Goal: Task Accomplishment & Management: Use online tool/utility

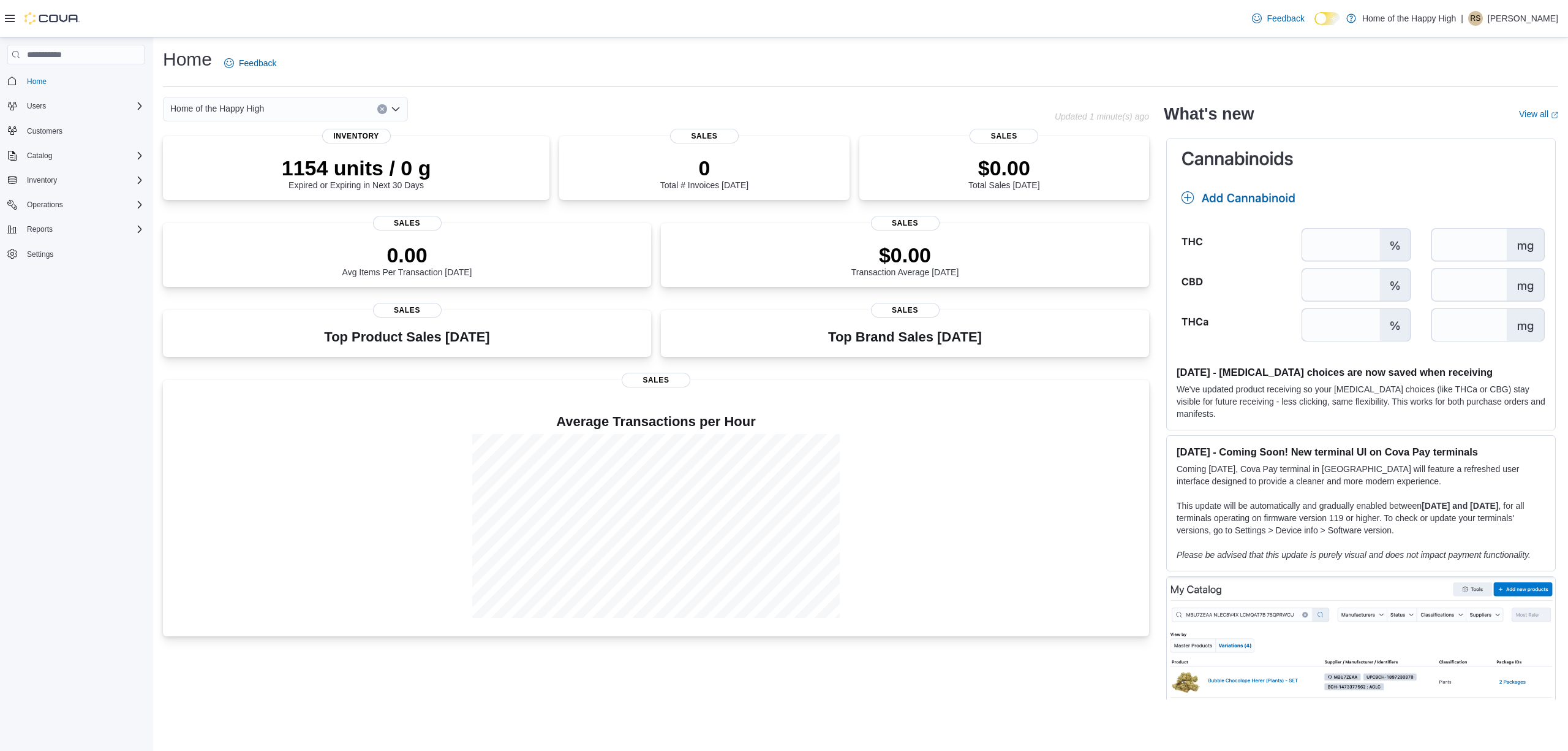
click at [64, 190] on div "Inventory" at bounding box center [76, 180] width 137 height 22
click at [62, 208] on span "Operations" at bounding box center [45, 205] width 36 height 15
click at [54, 222] on span "Cash Management" at bounding box center [52, 222] width 62 height 10
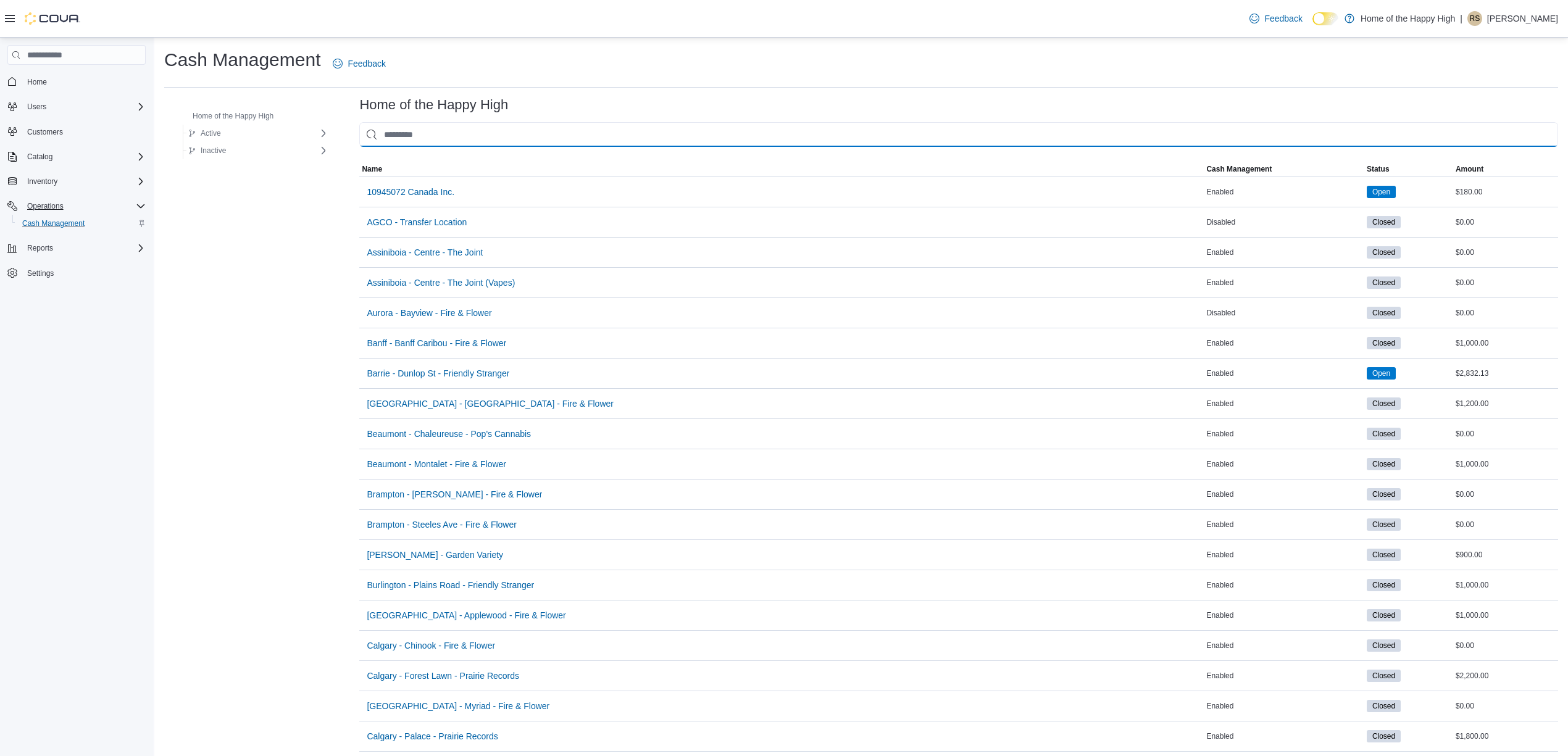
click at [561, 136] on input "This is a search bar. As you type, the results lower in the page will automatic…" at bounding box center [959, 134] width 1199 height 24
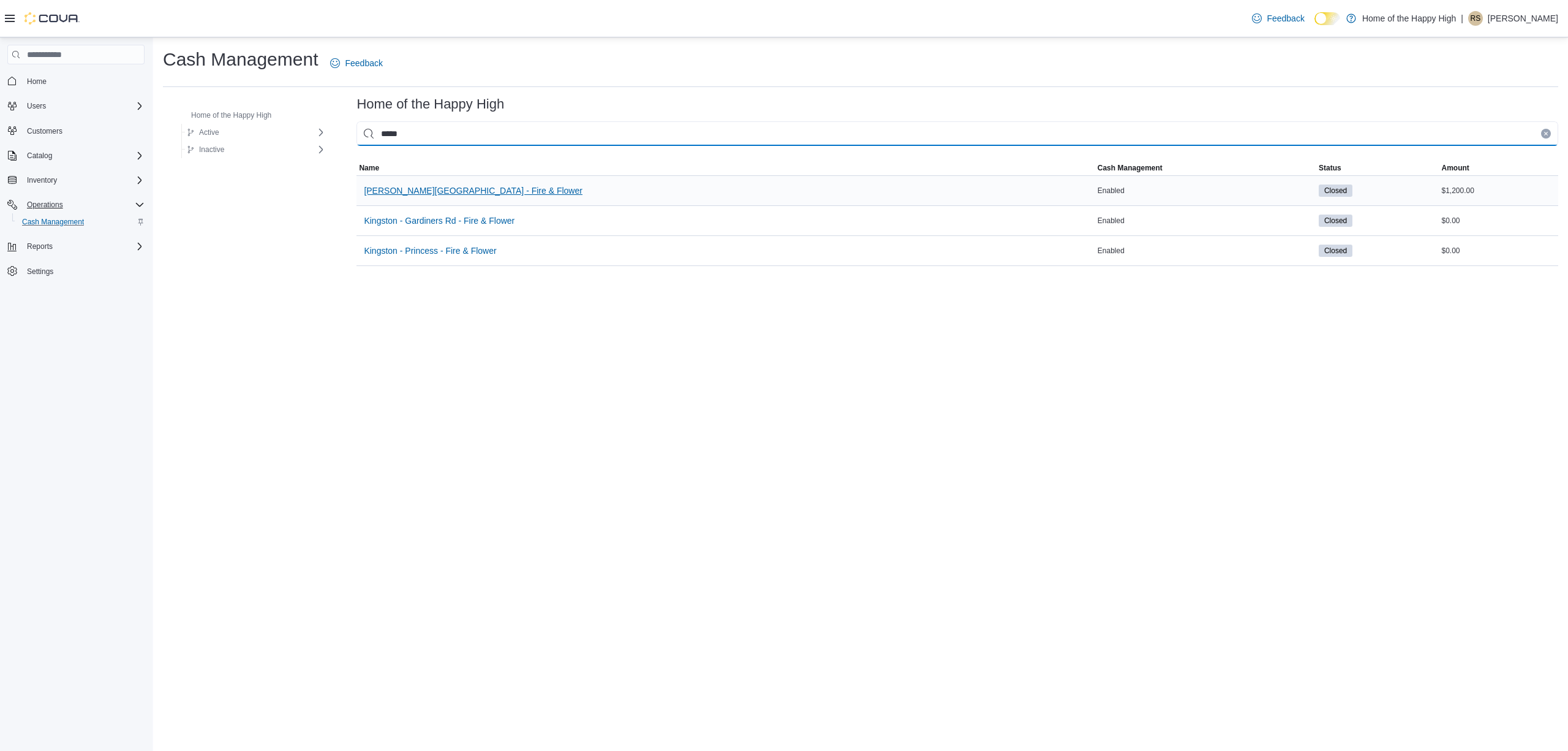
type input "*****"
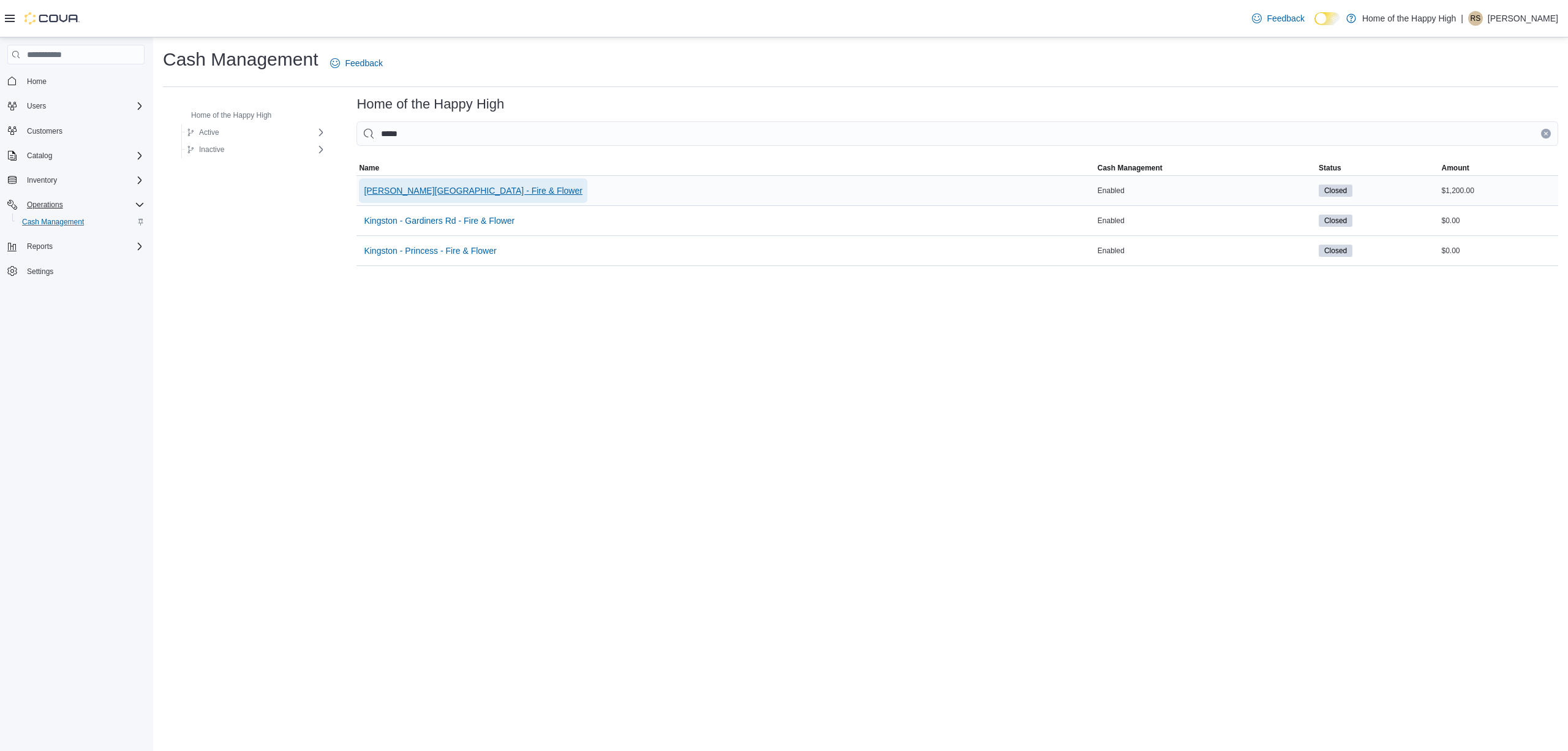
click at [490, 190] on span "[PERSON_NAME][GEOGRAPHIC_DATA] - Fire & Flower" at bounding box center [473, 191] width 219 height 12
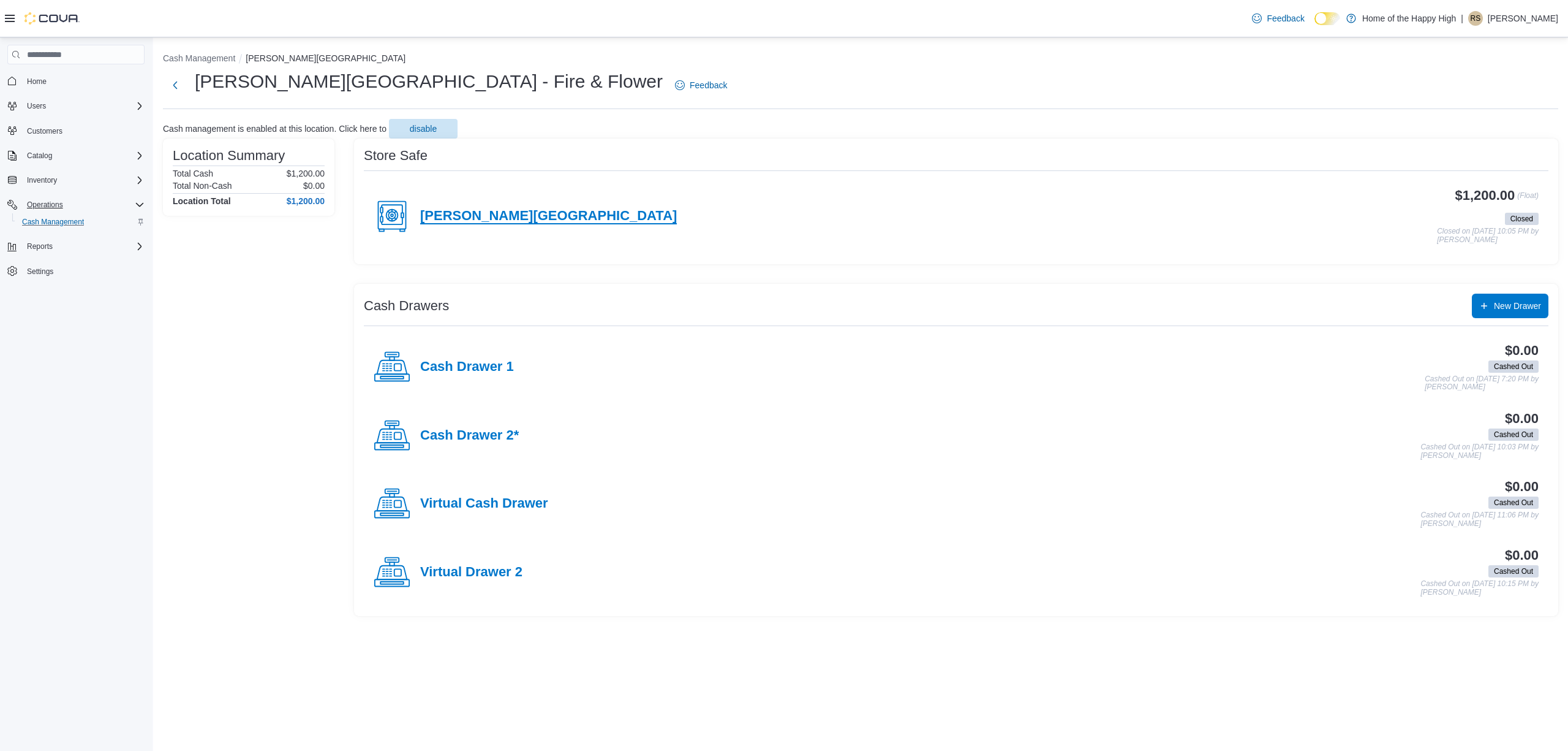
click at [522, 214] on h4 "[PERSON_NAME][GEOGRAPHIC_DATA]" at bounding box center [549, 216] width 257 height 16
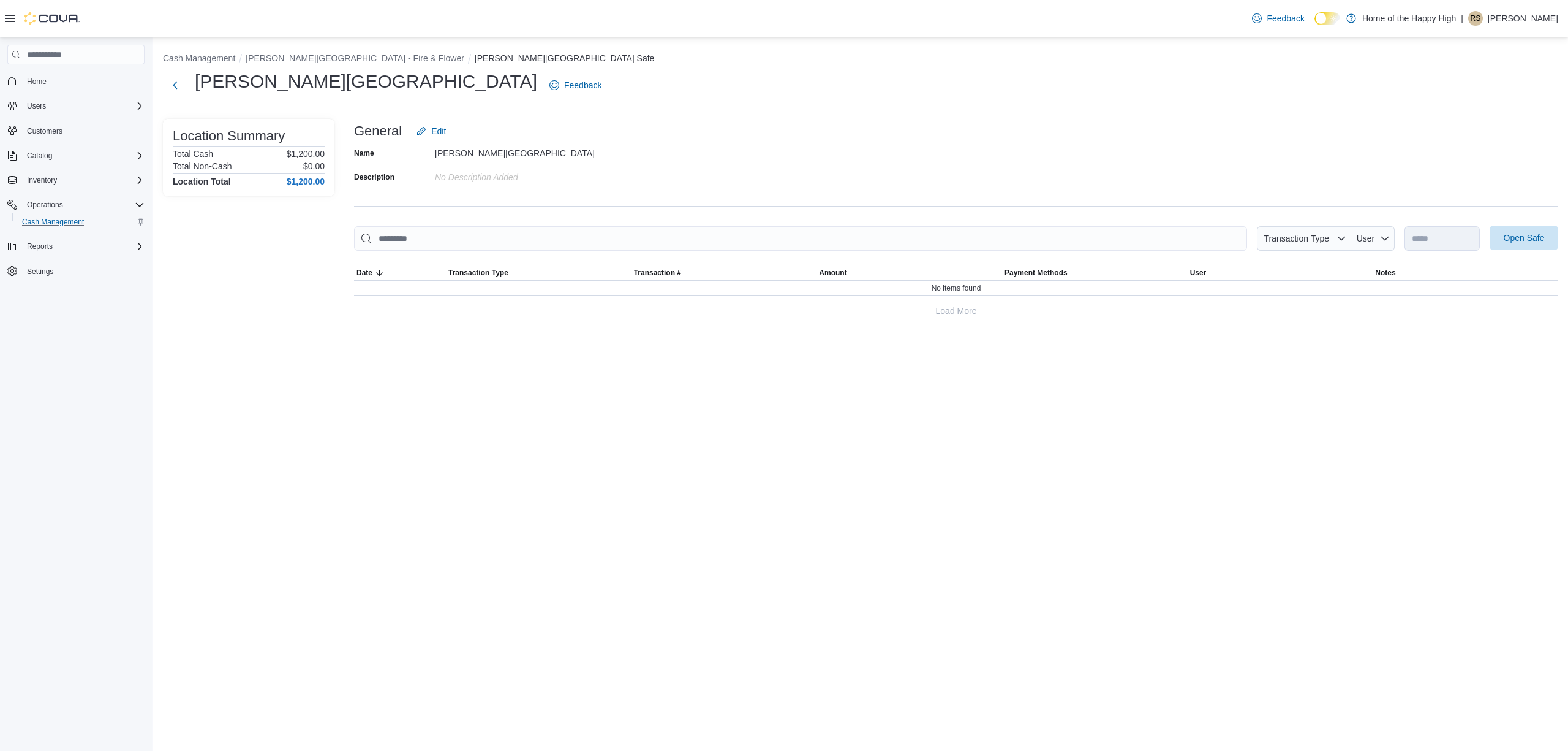
click at [1522, 243] on span "Open Safe" at bounding box center [1524, 238] width 41 height 12
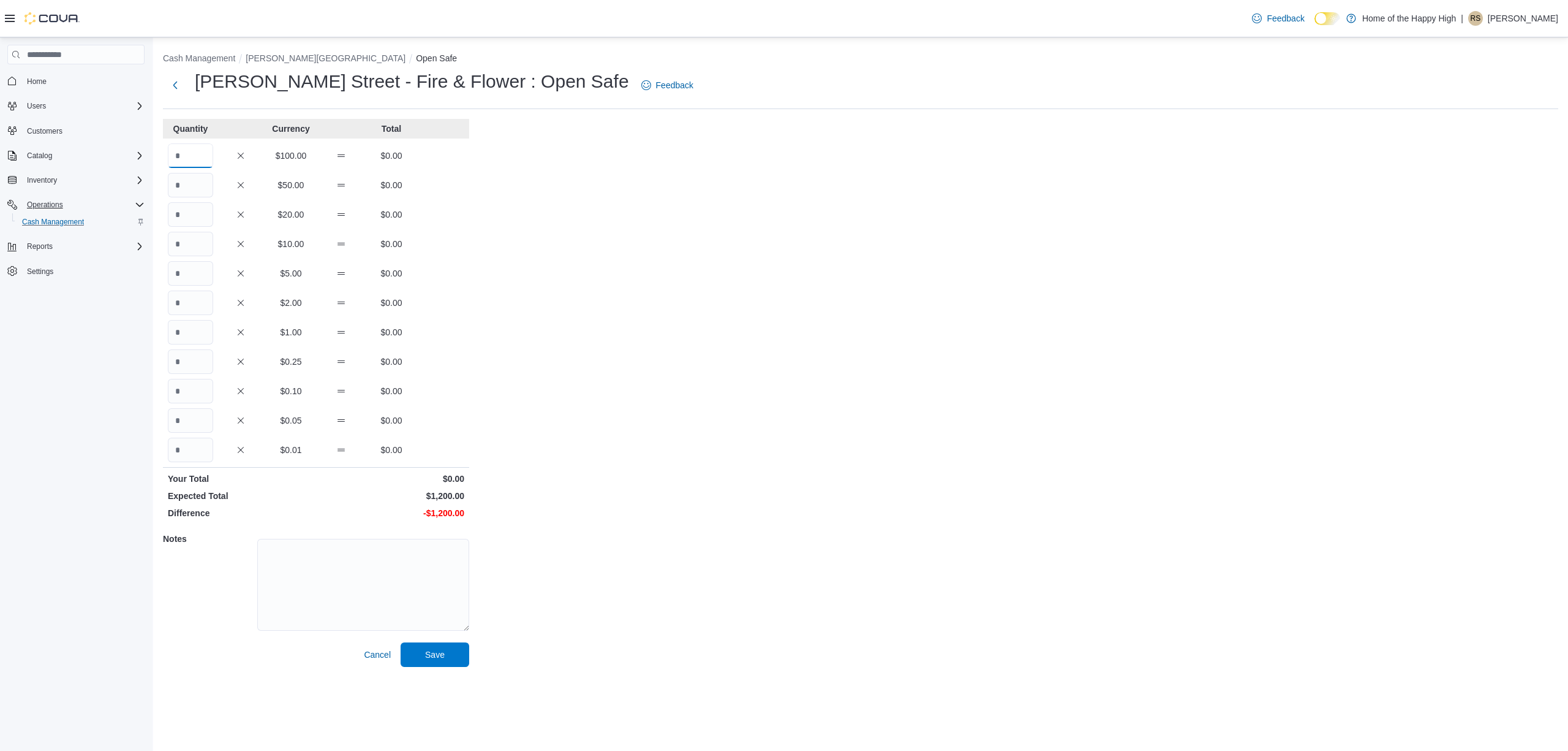
click at [180, 155] on input "Quantity" at bounding box center [190, 155] width 46 height 24
type input "**"
click at [455, 653] on span "Save" at bounding box center [435, 654] width 54 height 24
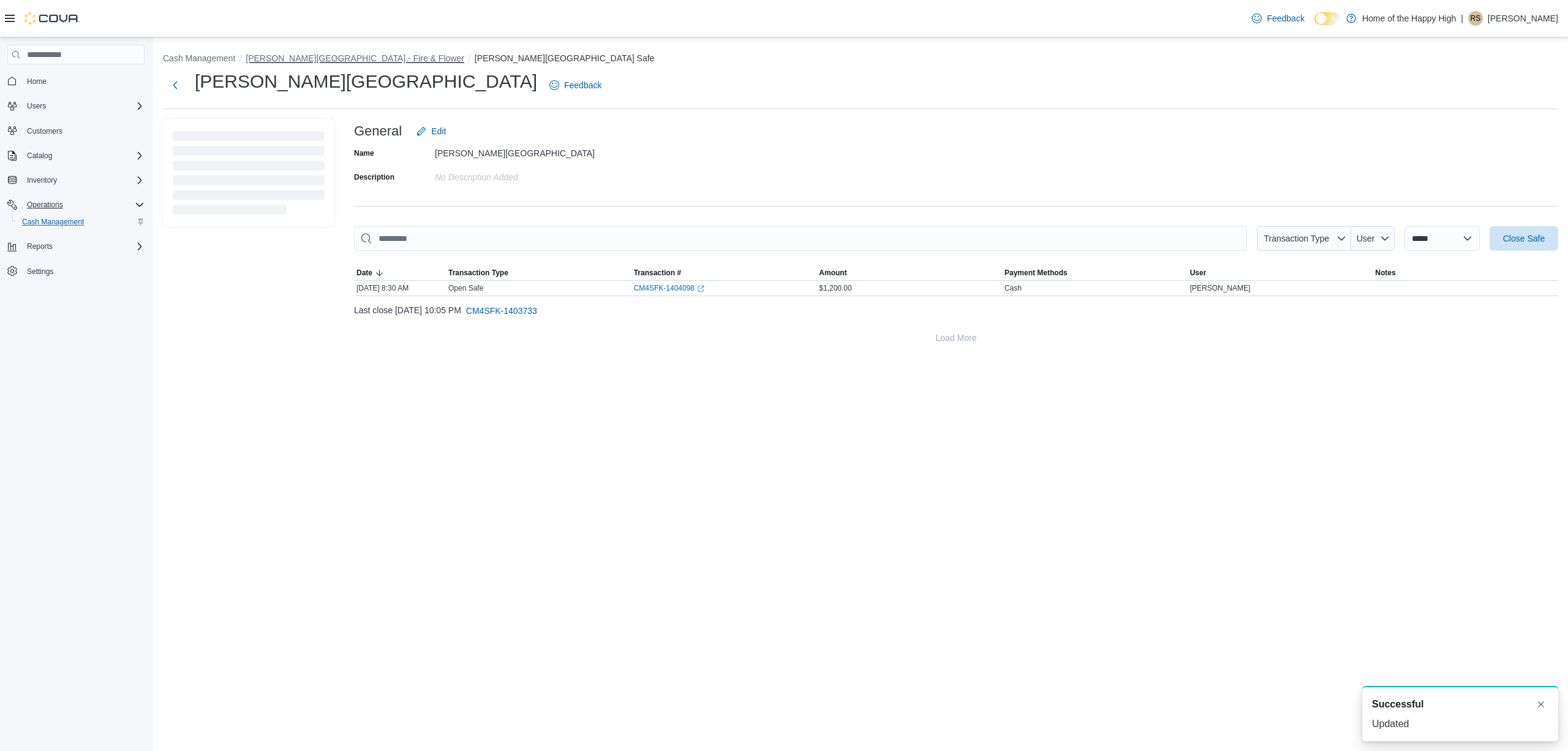
click at [386, 54] on button "[PERSON_NAME][GEOGRAPHIC_DATA] - Fire & Flower" at bounding box center [355, 58] width 219 height 10
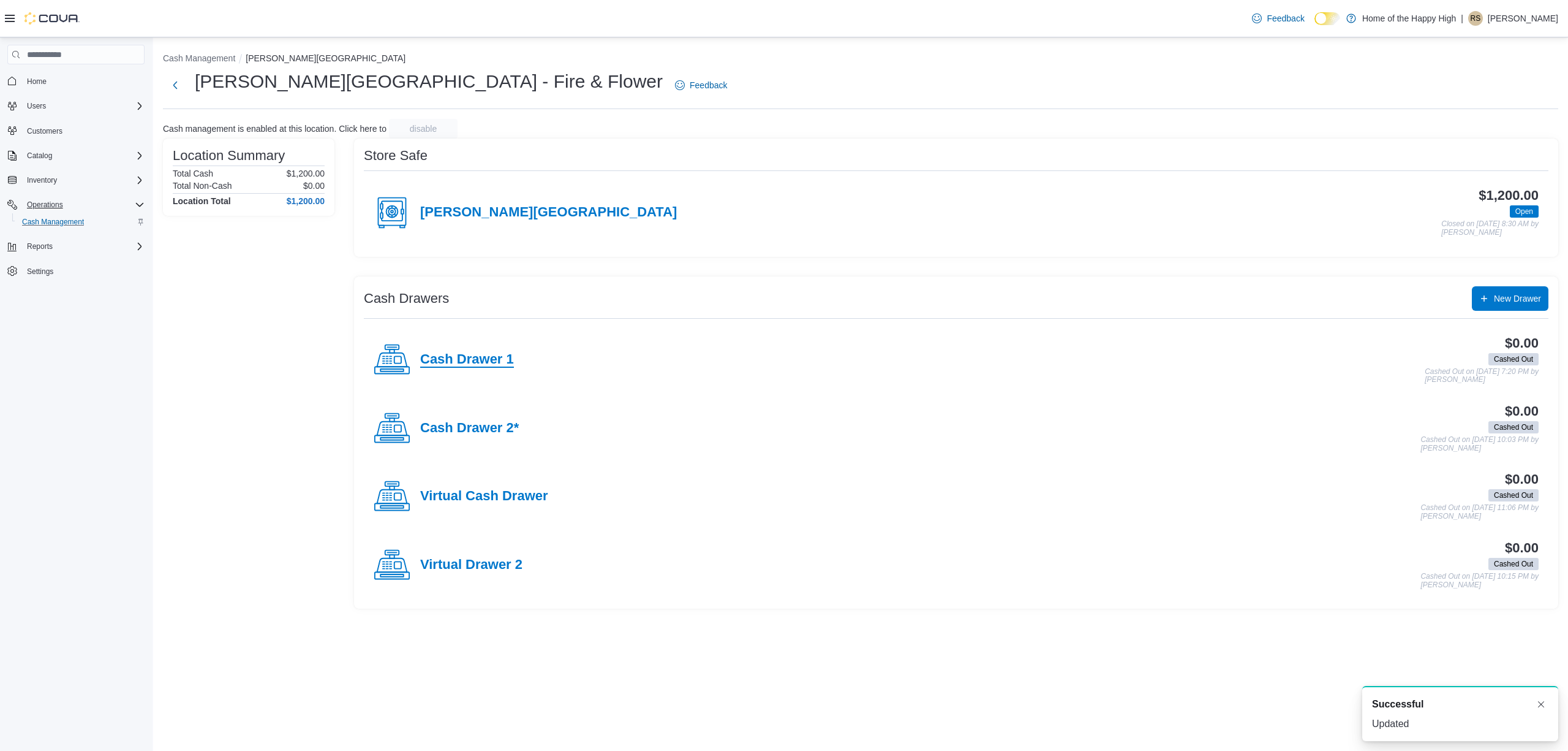
click at [462, 364] on h4 "Cash Drawer 1" at bounding box center [467, 360] width 94 height 16
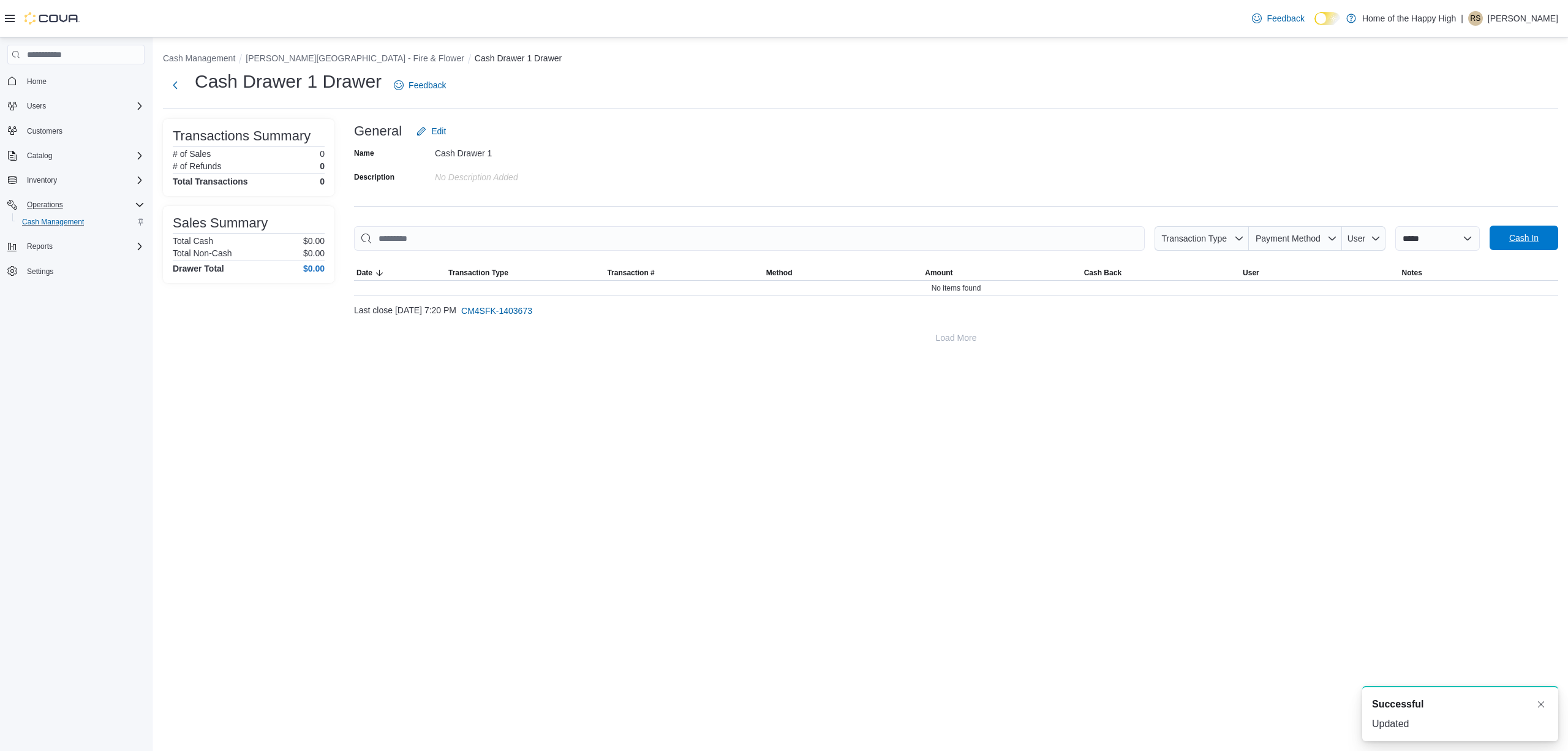
click at [1513, 238] on span "Cash In" at bounding box center [1524, 238] width 29 height 12
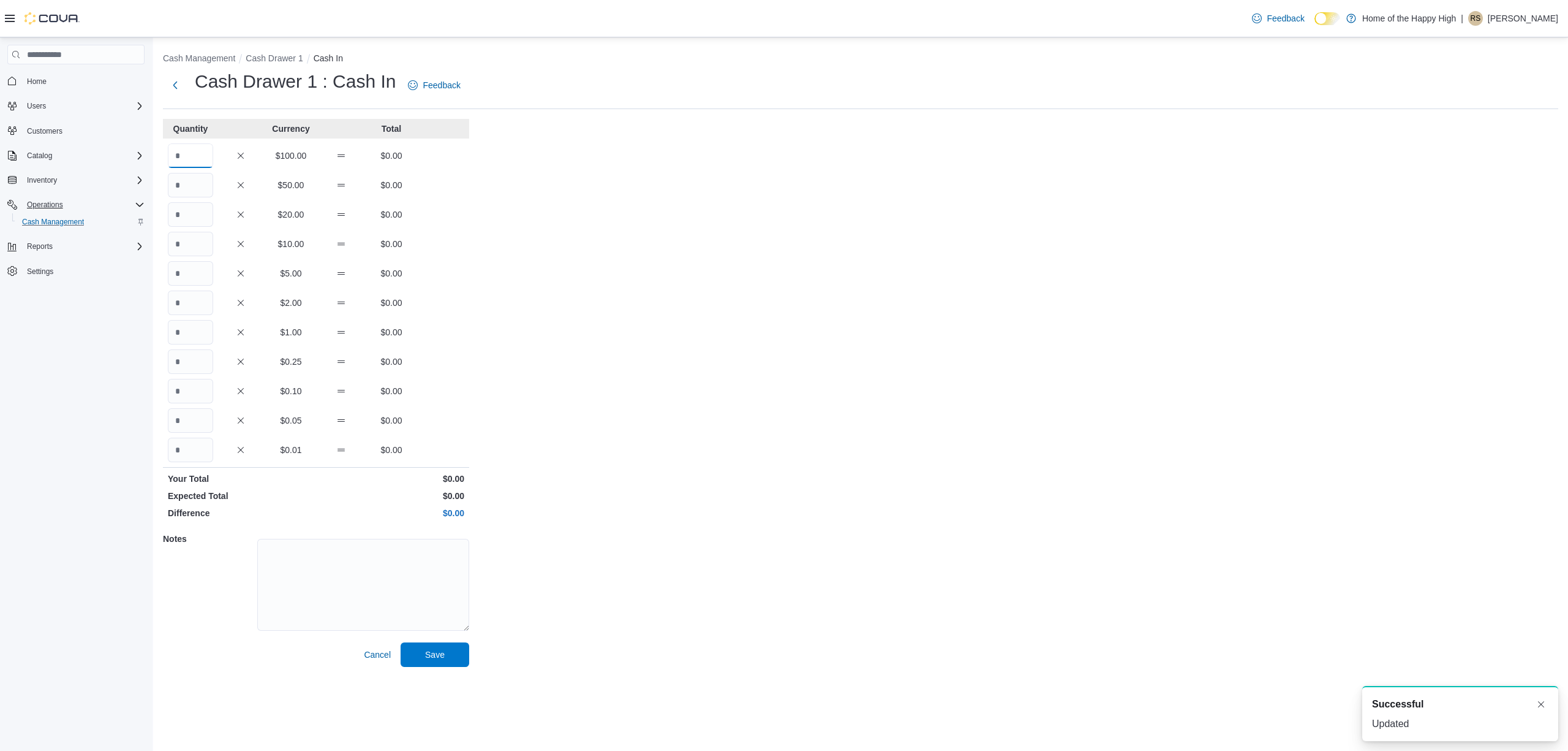
drag, startPoint x: 211, startPoint y: 156, endPoint x: 211, endPoint y: 165, distance: 9.0
click at [209, 156] on input "Quantity" at bounding box center [190, 155] width 46 height 24
type input "*"
click at [443, 651] on span "Save" at bounding box center [435, 654] width 19 height 12
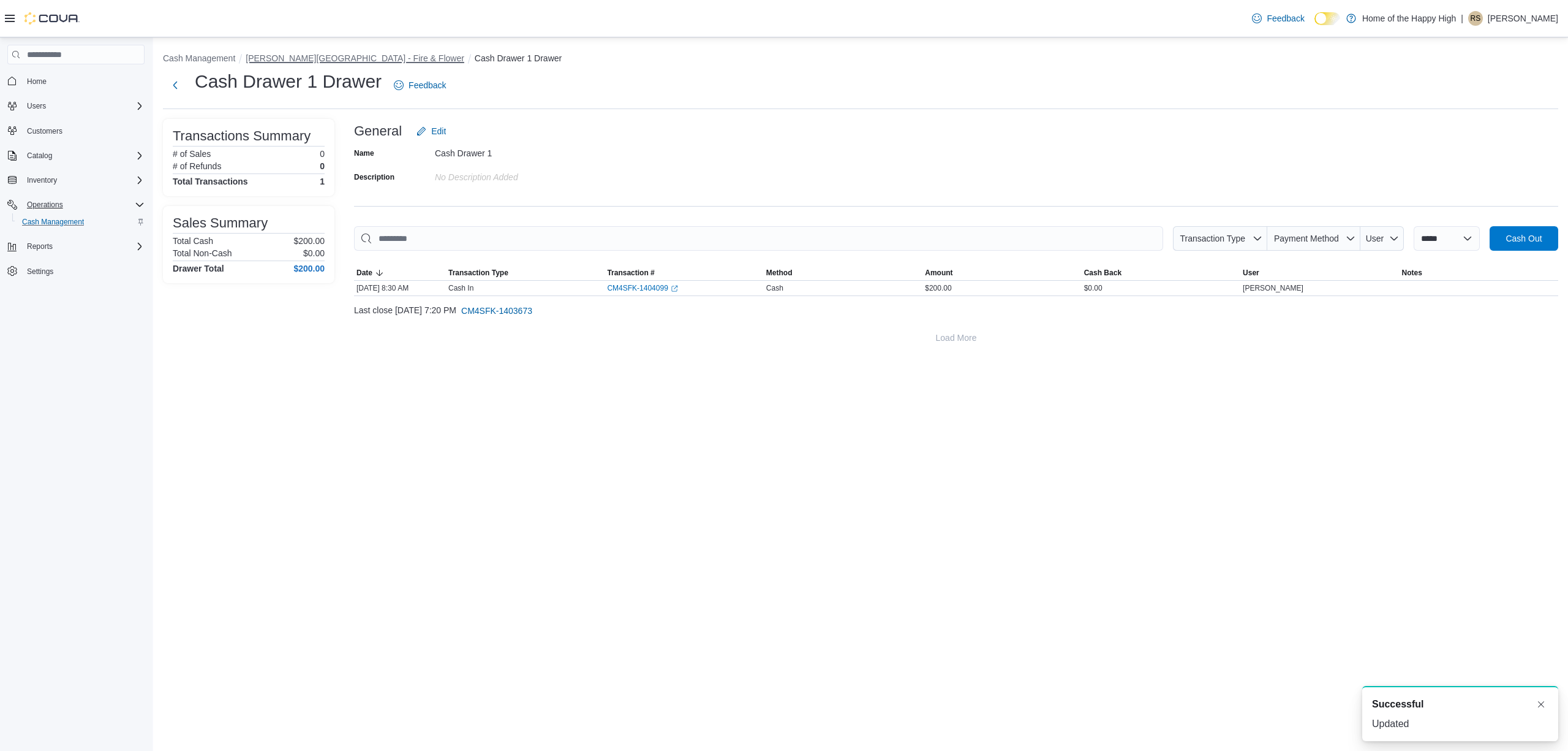
click at [353, 62] on button "[PERSON_NAME][GEOGRAPHIC_DATA] - Fire & Flower" at bounding box center [355, 58] width 219 height 10
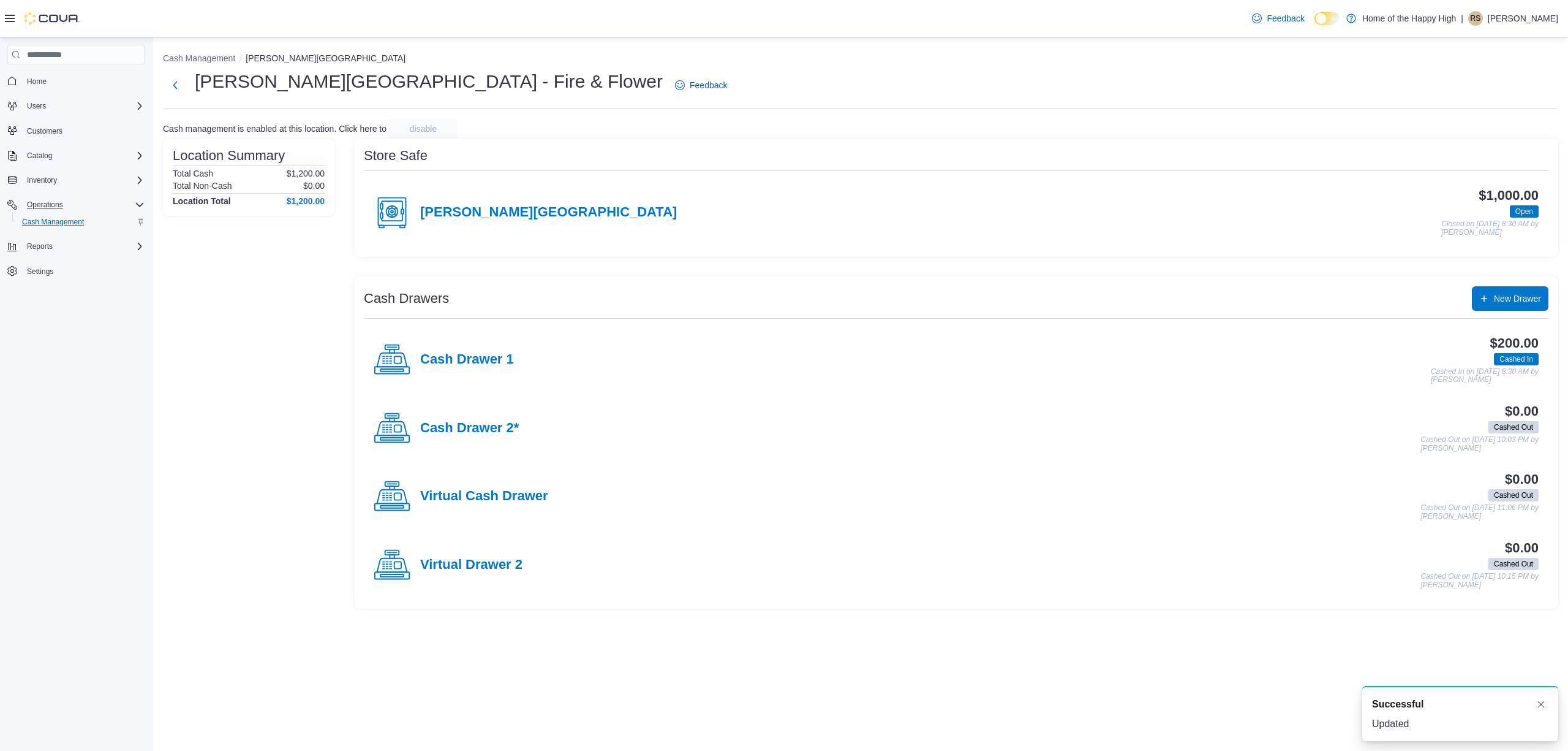
click at [459, 438] on div "Cash Drawer 2*" at bounding box center [446, 428] width 145 height 37
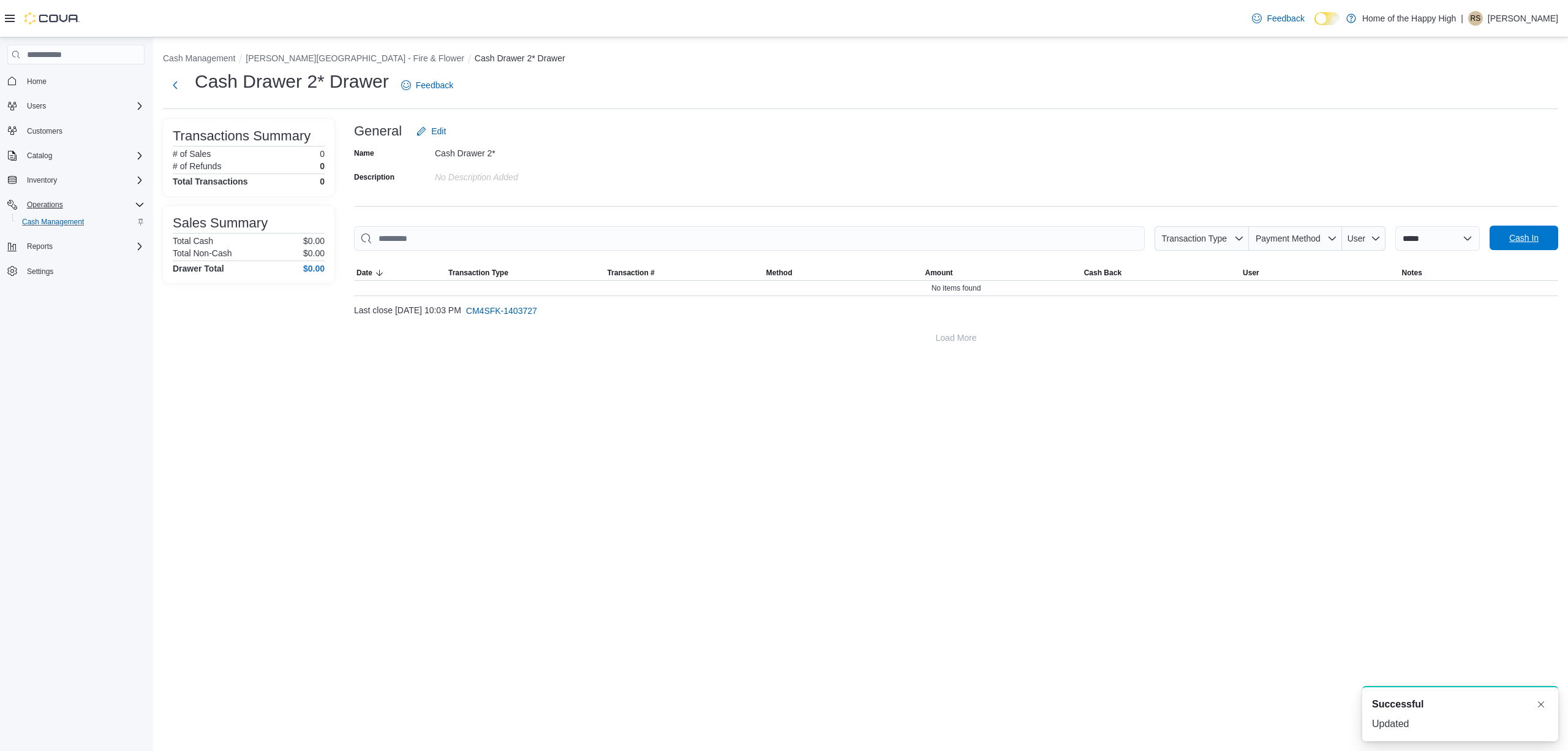
click at [1527, 238] on span "Cash In" at bounding box center [1524, 238] width 29 height 12
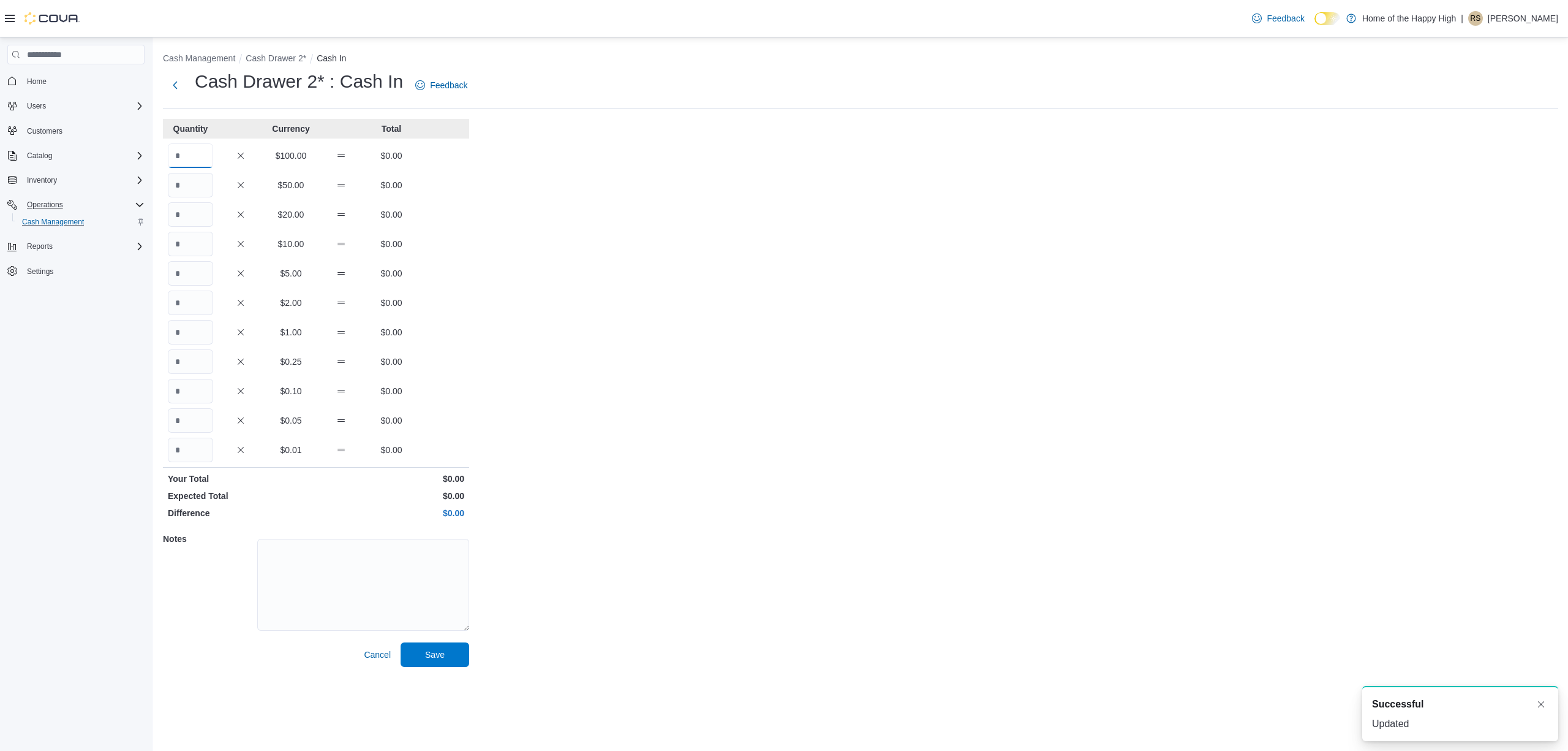
drag, startPoint x: 191, startPoint y: 151, endPoint x: 254, endPoint y: 246, distance: 114.0
click at [191, 152] on input "Quantity" at bounding box center [190, 155] width 46 height 24
type input "*"
click at [433, 653] on span "Save" at bounding box center [435, 654] width 19 height 12
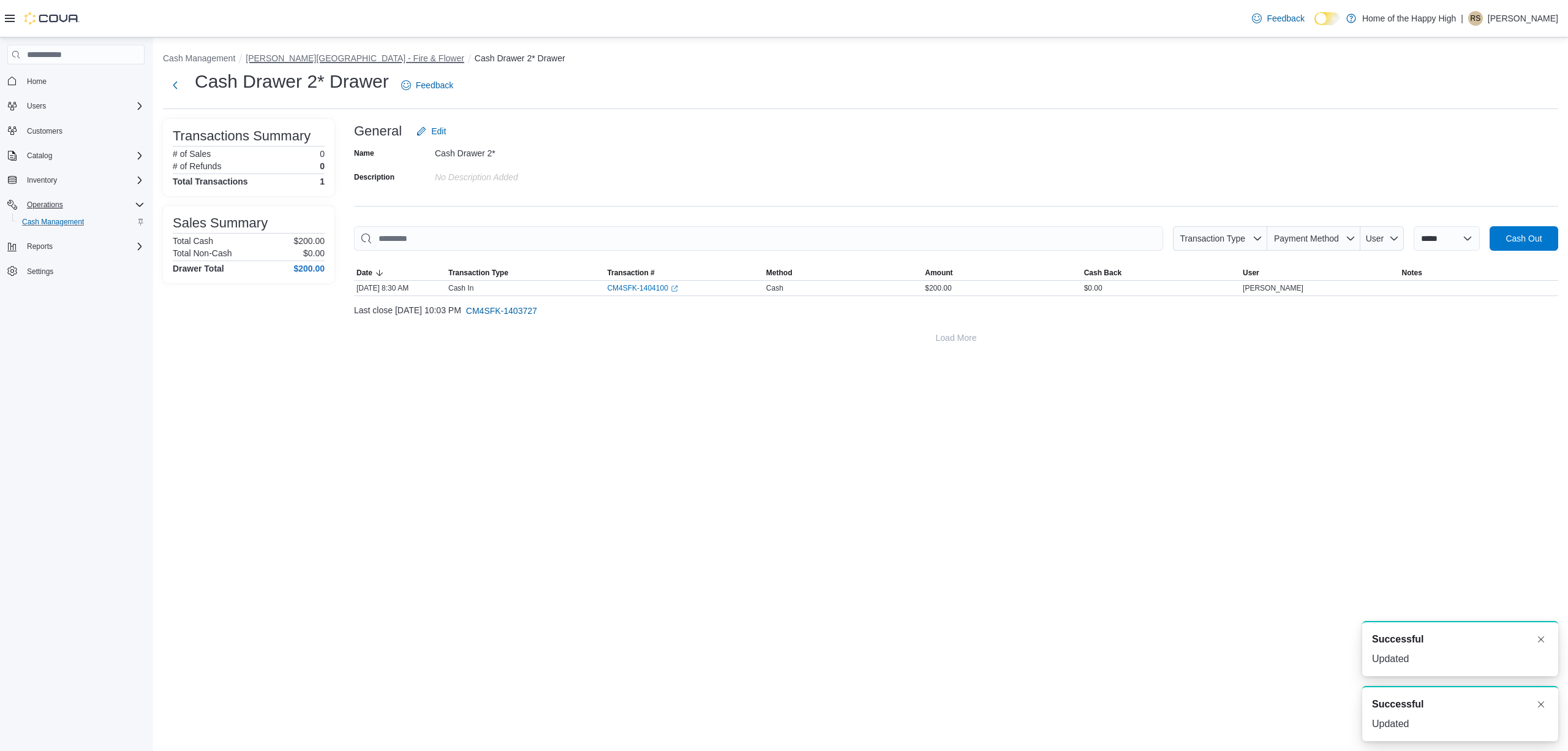
click at [348, 55] on button "[PERSON_NAME][GEOGRAPHIC_DATA] - Fire & Flower" at bounding box center [355, 58] width 219 height 10
